Goal: Task Accomplishment & Management: Manage account settings

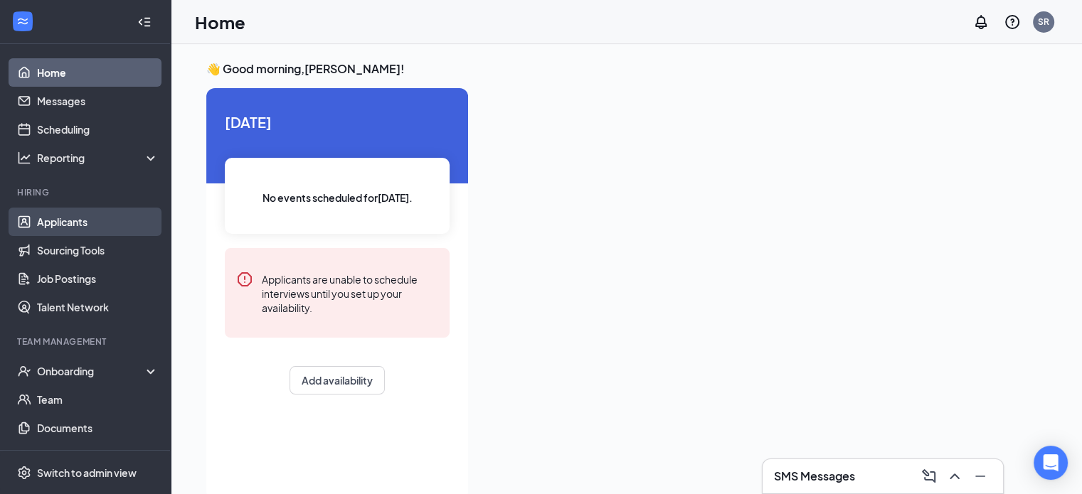
click at [75, 216] on link "Applicants" at bounding box center [98, 222] width 122 height 28
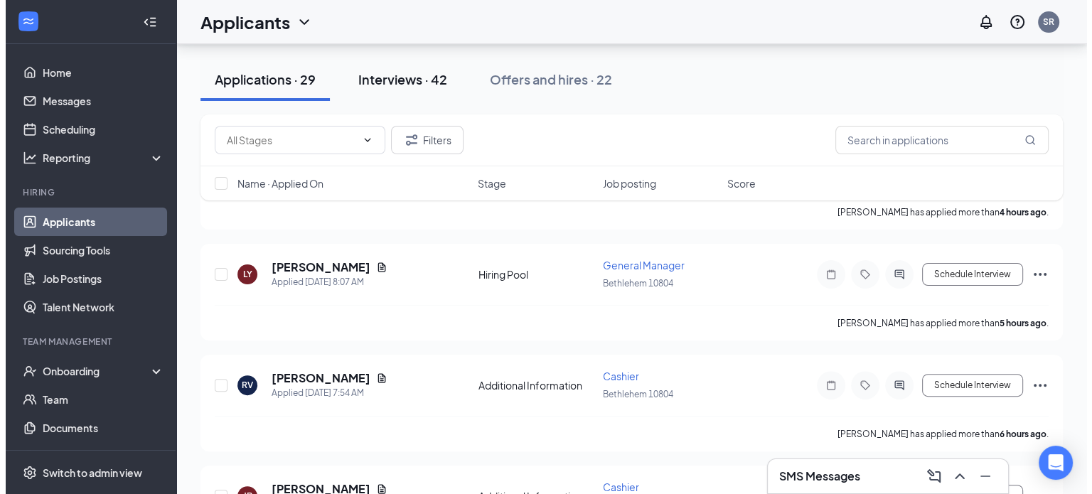
scroll to position [335, 0]
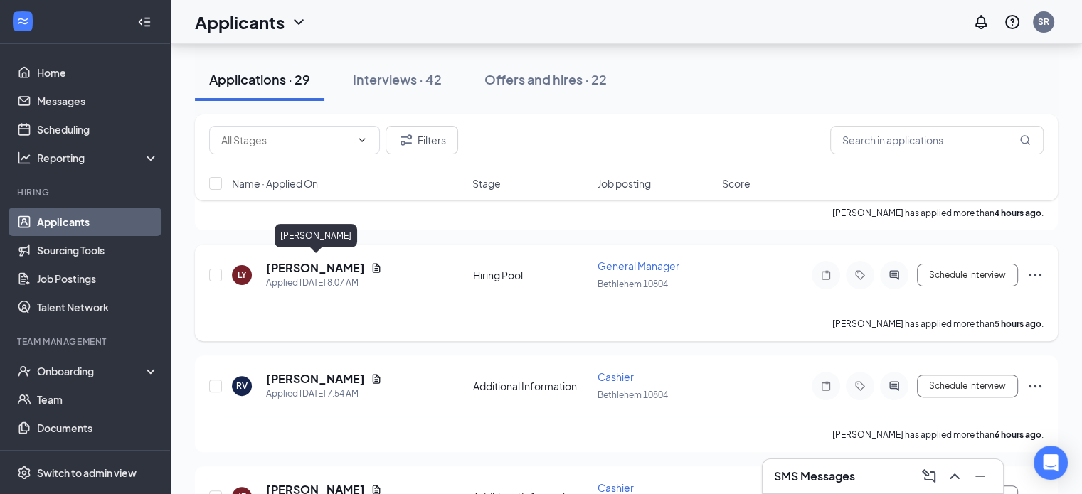
click at [337, 262] on h5 "[PERSON_NAME]" at bounding box center [315, 268] width 99 height 16
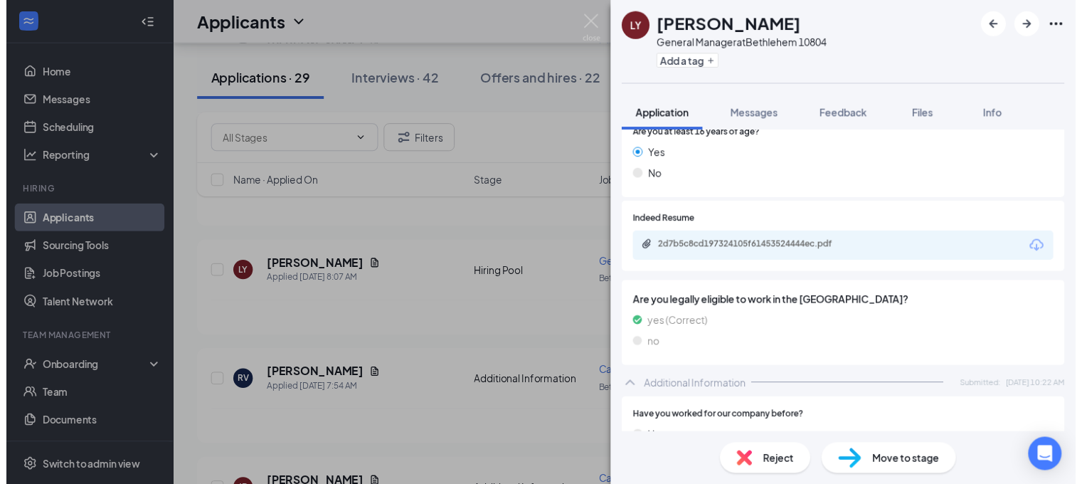
scroll to position [240, 0]
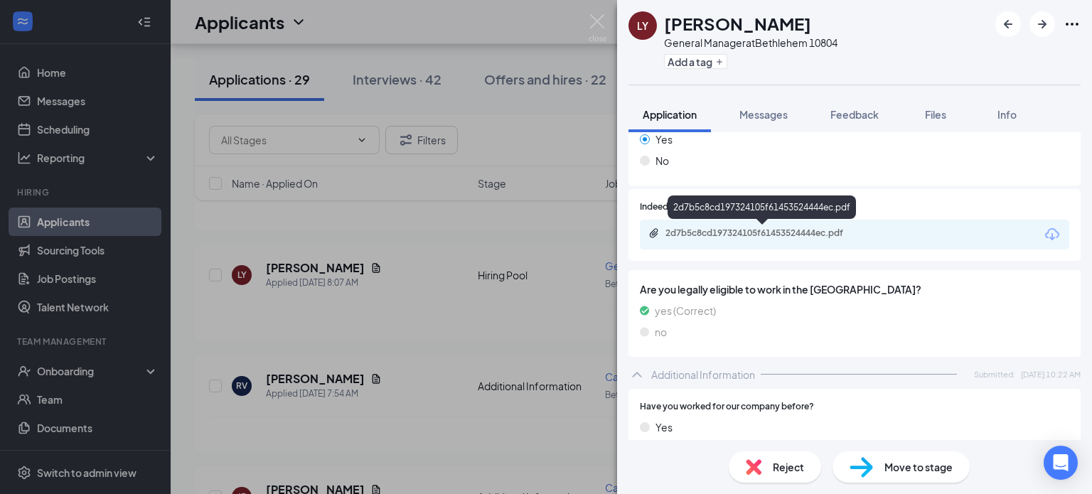
click at [754, 238] on div "2d7b5c8cd197324105f61453524444ec.pdf" at bounding box center [765, 233] width 199 height 11
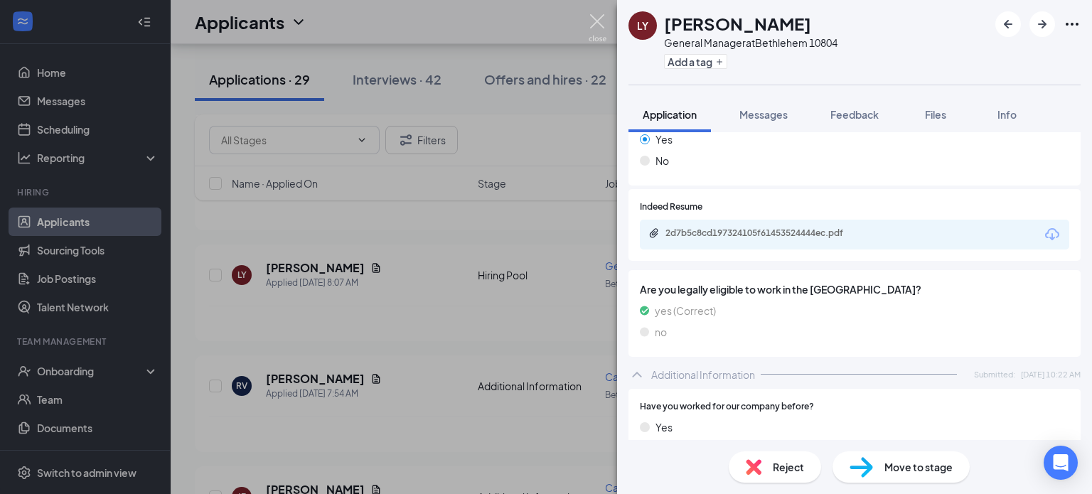
click at [597, 16] on img at bounding box center [598, 28] width 18 height 28
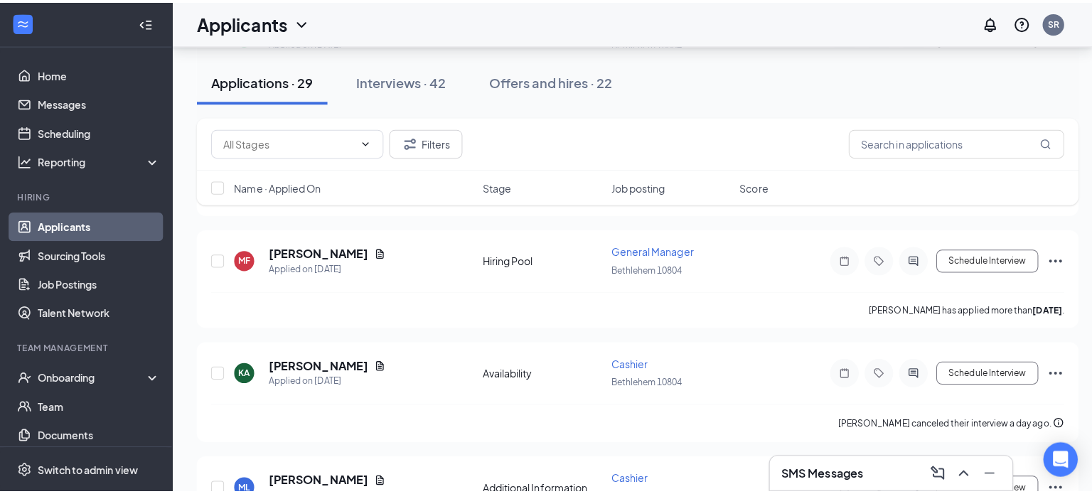
scroll to position [910, 0]
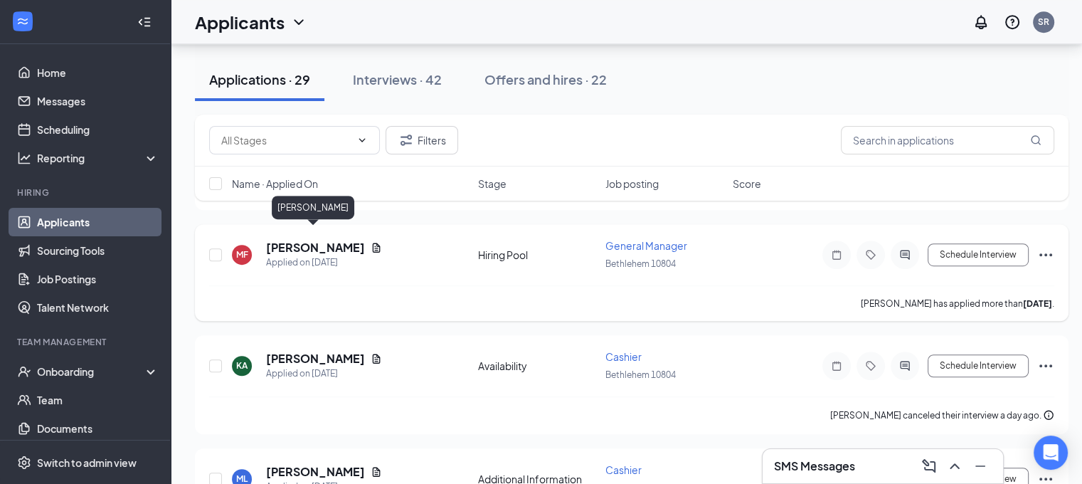
click at [312, 241] on h5 "[PERSON_NAME]" at bounding box center [315, 248] width 99 height 16
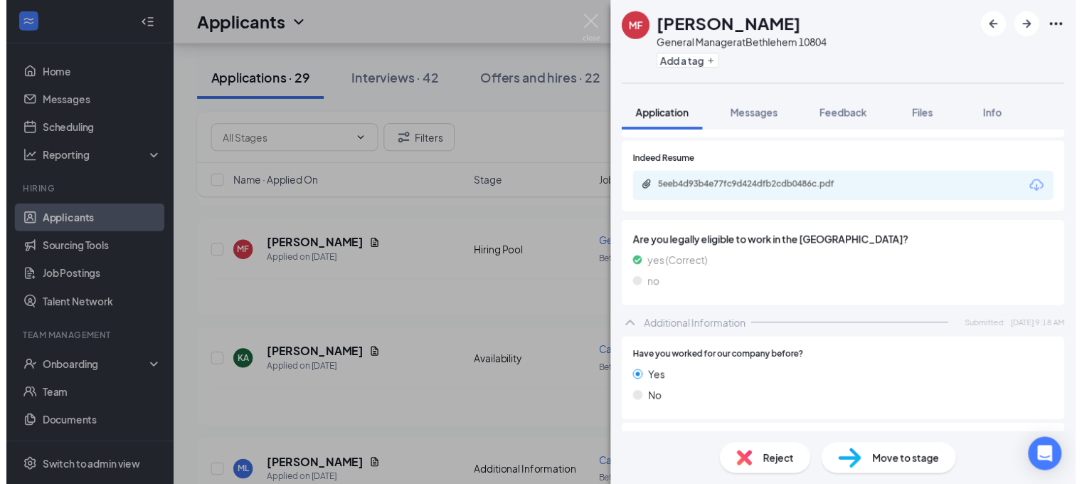
scroll to position [284, 0]
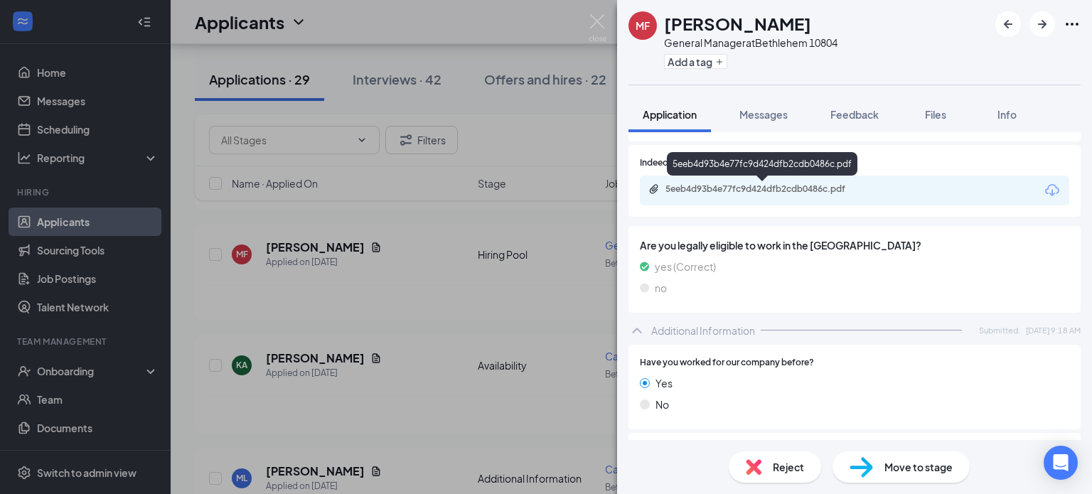
click at [753, 192] on div "5eeb4d93b4e77fc9d424dfb2cdb0486c.pdf" at bounding box center [765, 188] width 199 height 11
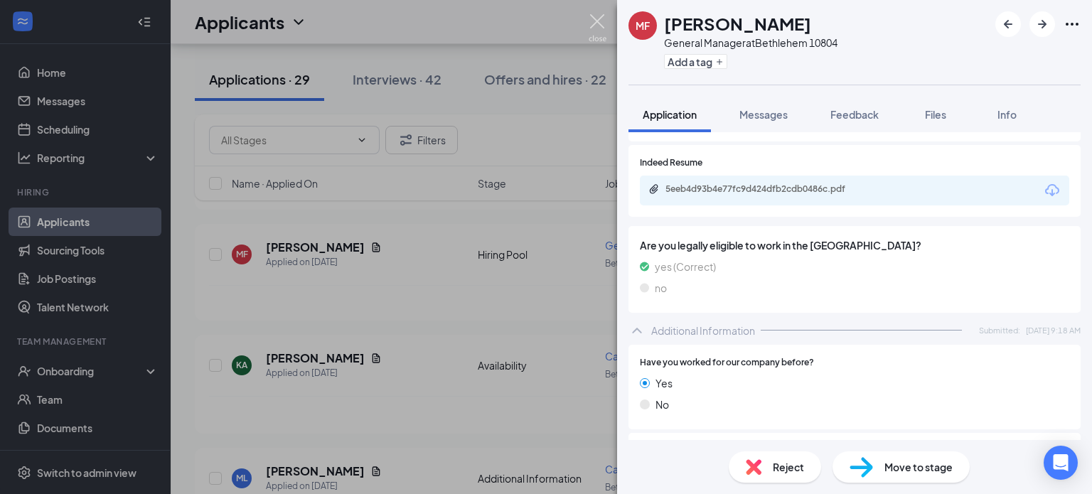
click at [594, 20] on img at bounding box center [598, 28] width 18 height 28
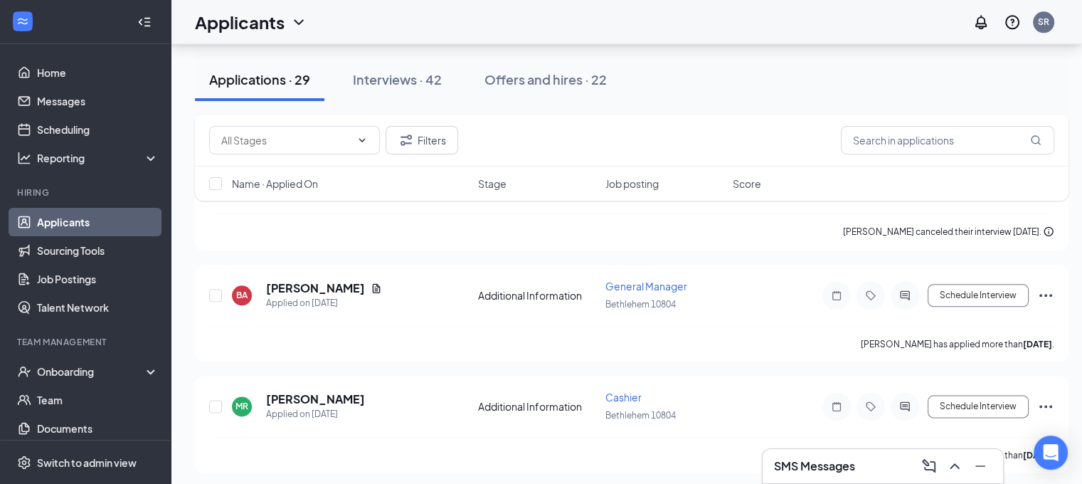
scroll to position [1653, 2]
click at [899, 289] on icon "ActiveChat" at bounding box center [904, 294] width 17 height 11
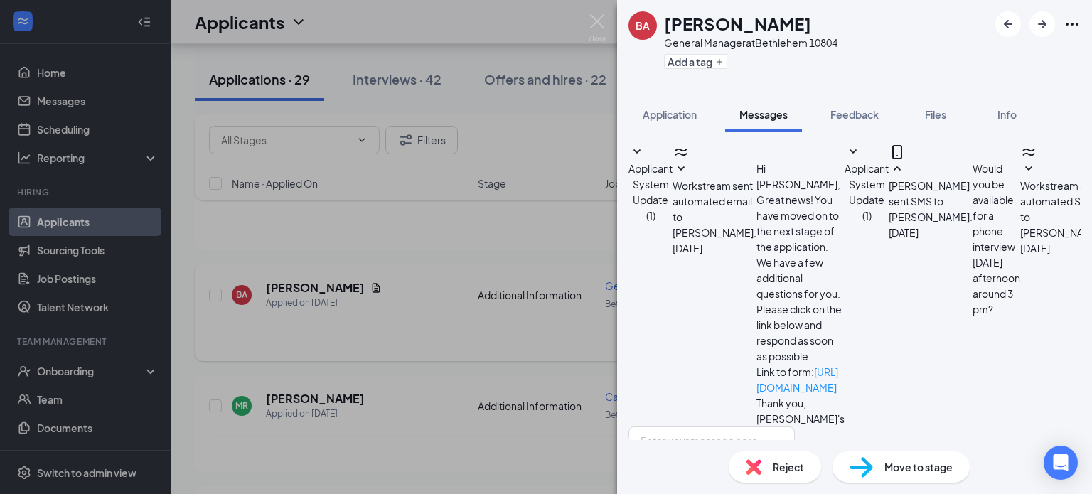
scroll to position [425, 0]
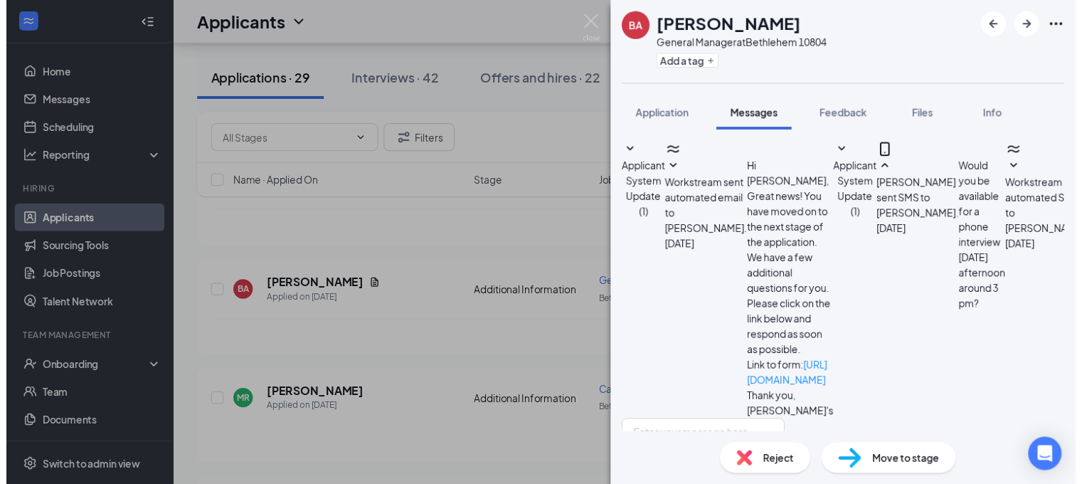
scroll to position [425, 0]
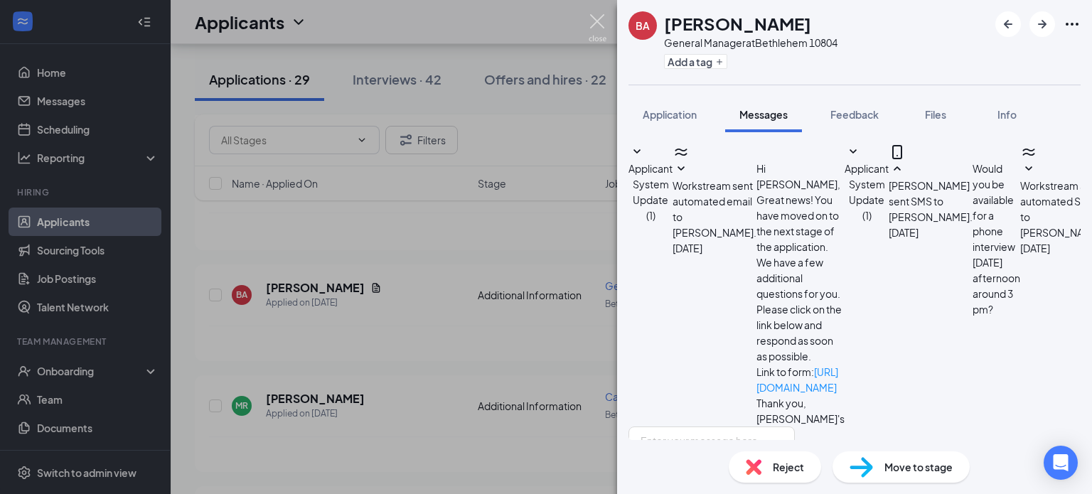
click at [598, 22] on img at bounding box center [598, 28] width 18 height 28
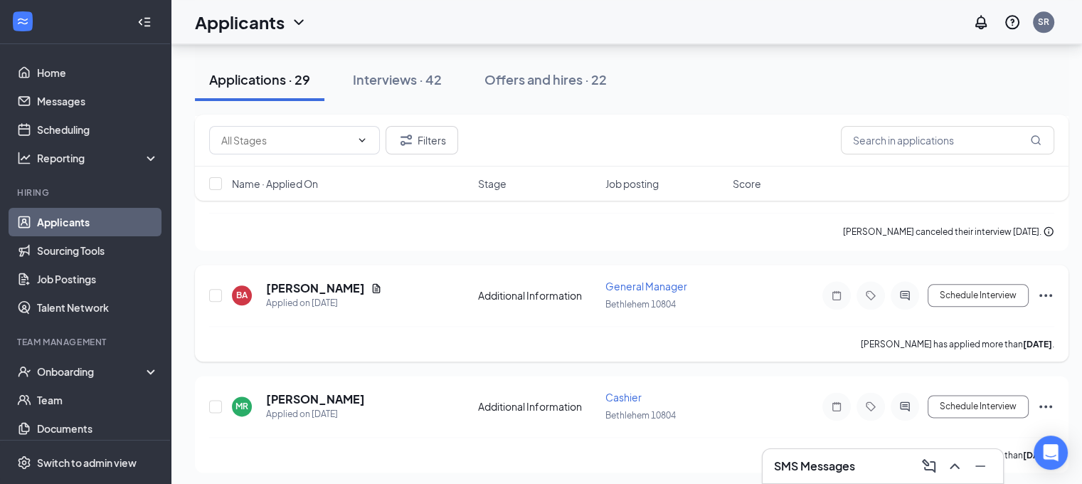
click at [1045, 287] on icon "Ellipses" at bounding box center [1045, 295] width 17 height 17
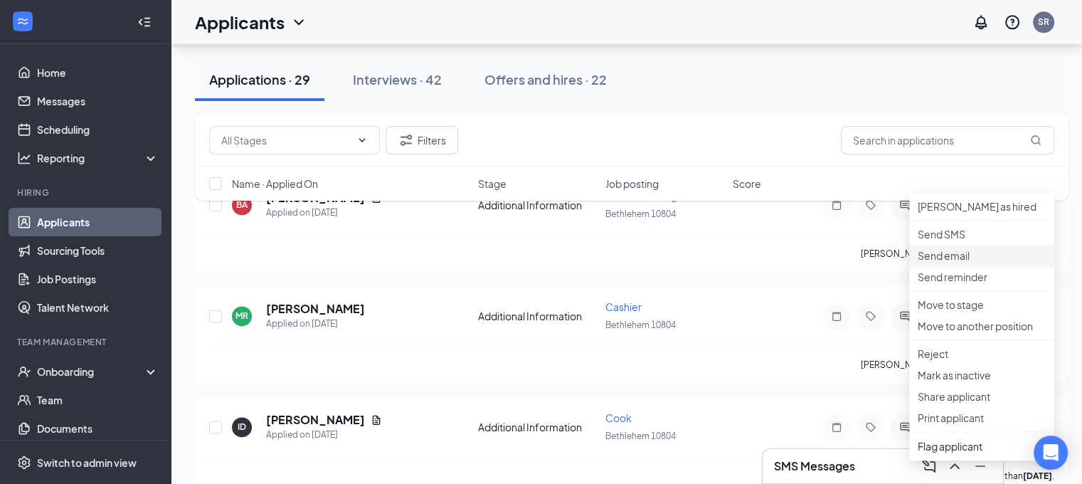
scroll to position [1744, 0]
click at [942, 360] on p "Reject" at bounding box center [981, 353] width 128 height 14
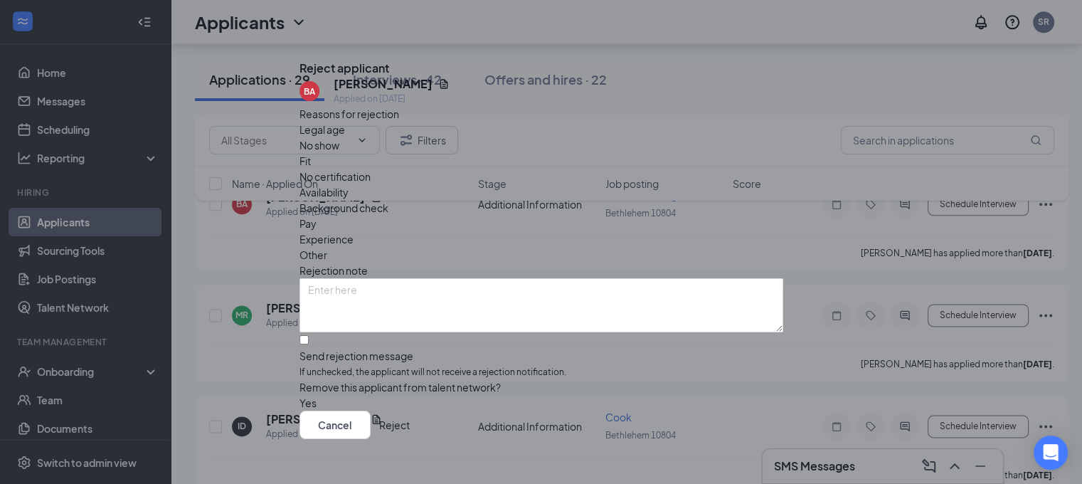
click at [327, 247] on span "Other" at bounding box center [313, 255] width 28 height 16
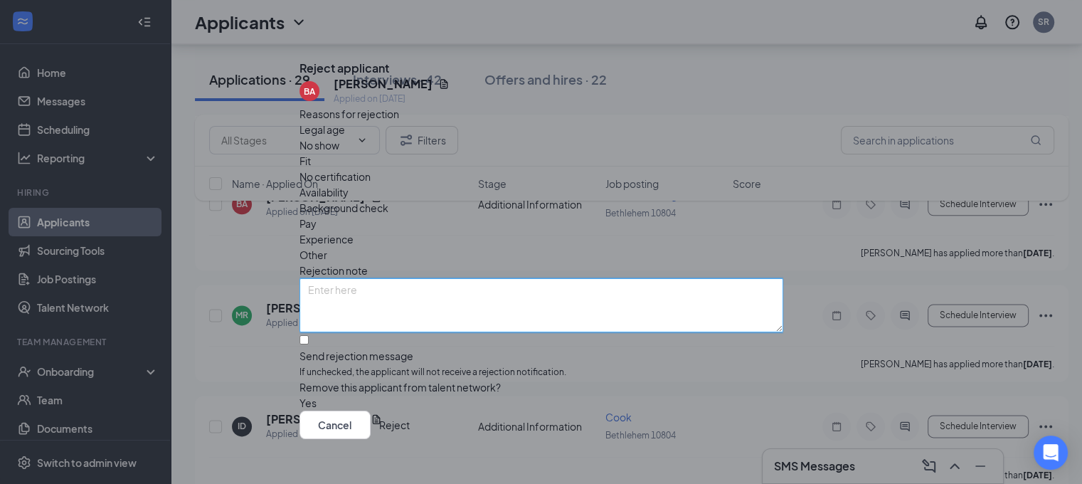
click at [460, 278] on textarea at bounding box center [541, 305] width 484 height 54
type textarea "no contact"
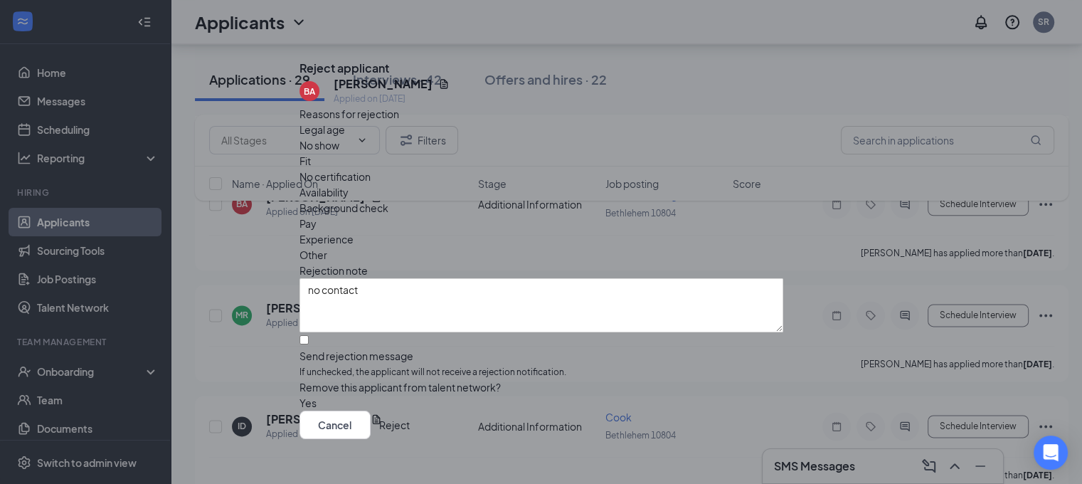
click at [410, 424] on button "Reject" at bounding box center [394, 424] width 31 height 28
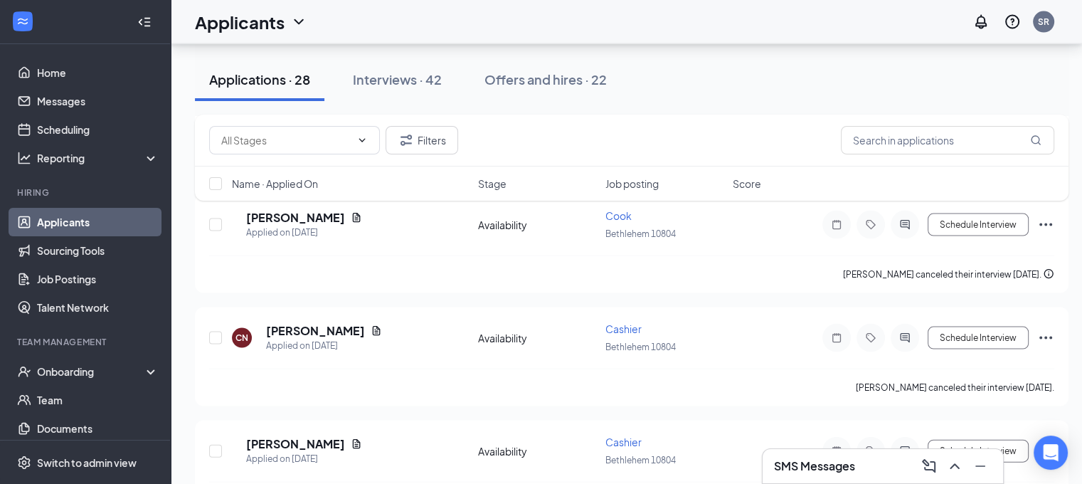
scroll to position [2962, 0]
